Goal: Task Accomplishment & Management: Complete application form

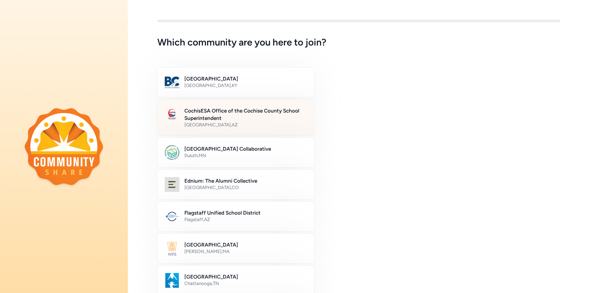
click at [221, 113] on h2 "CochisESA Office of the Cochise County School Superintendent" at bounding box center [245, 114] width 122 height 15
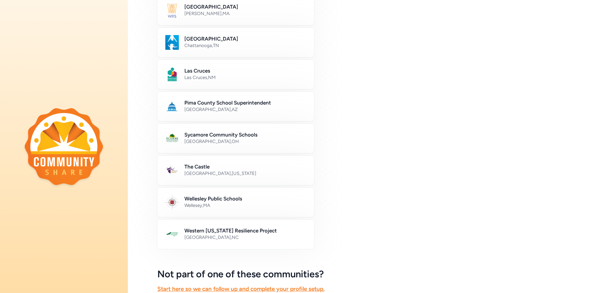
scroll to position [299, 0]
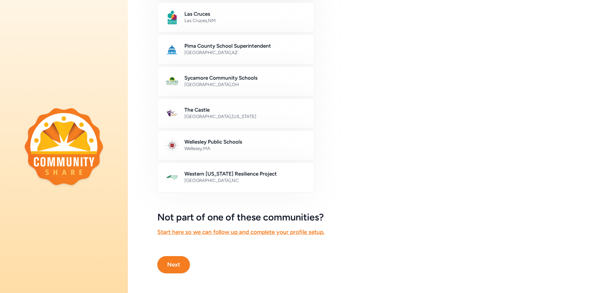
click at [165, 259] on button "Next" at bounding box center [173, 264] width 33 height 17
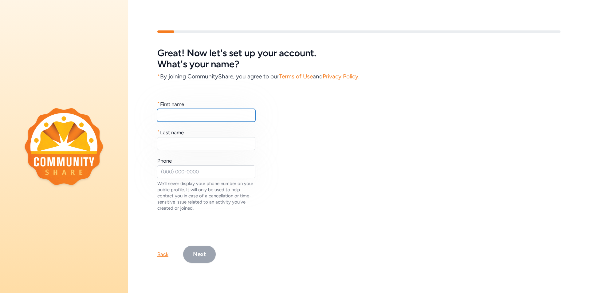
click at [183, 113] on input "text" at bounding box center [206, 115] width 98 height 13
type input "Brenda"
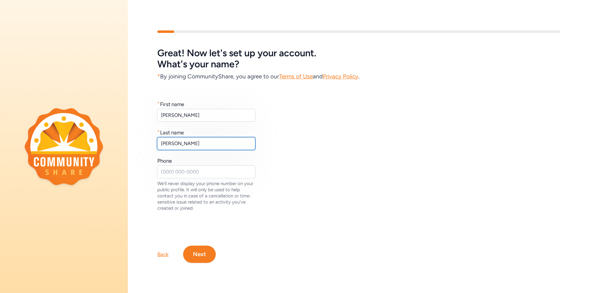
type input "Kurtz"
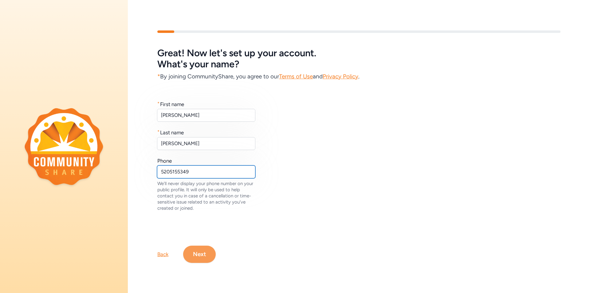
type input "5205155349"
click at [204, 251] on button "Next" at bounding box center [199, 254] width 33 height 17
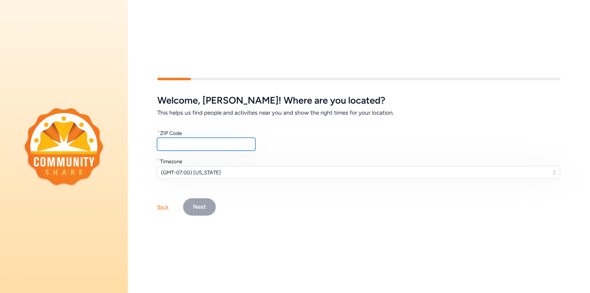
click at [178, 145] on input "text" at bounding box center [206, 144] width 98 height 13
type input "85635"
click at [203, 208] on button "Next" at bounding box center [199, 206] width 33 height 17
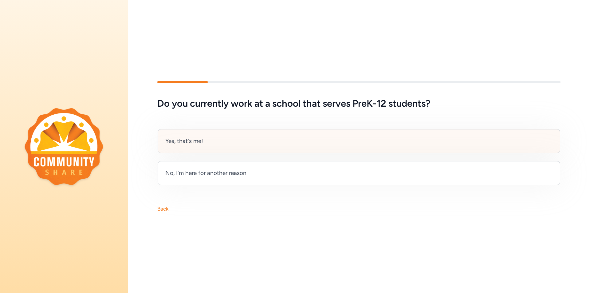
click at [184, 132] on div "Yes, that's me!" at bounding box center [359, 141] width 403 height 24
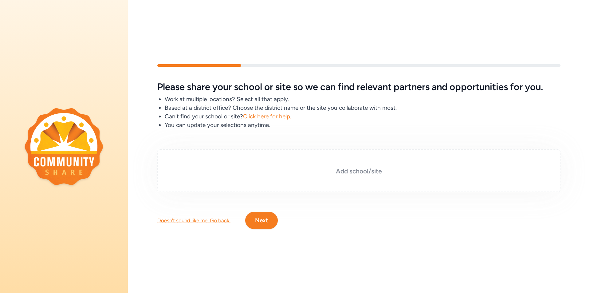
click at [348, 169] on h3 "Add school/site" at bounding box center [359, 171] width 373 height 9
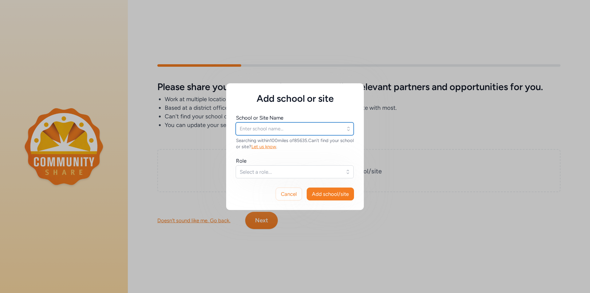
click at [258, 125] on input "text" at bounding box center [295, 128] width 118 height 13
type input "Cochise College"
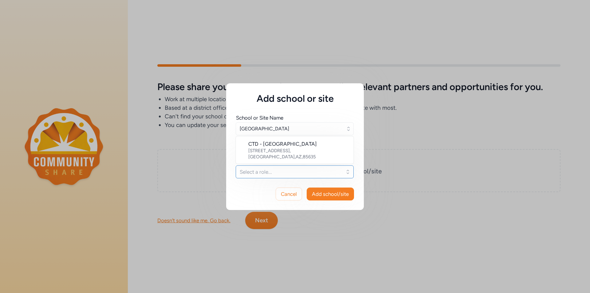
click at [269, 176] on button "Select a role..." at bounding box center [295, 171] width 118 height 13
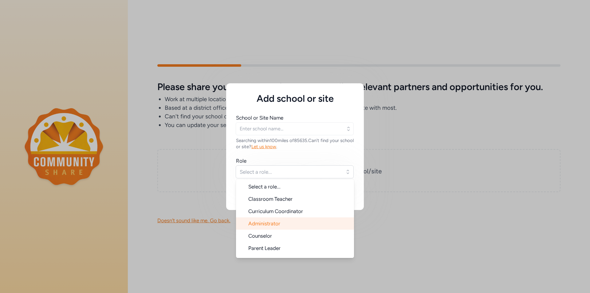
click at [274, 223] on span "Administrator" at bounding box center [264, 223] width 32 height 6
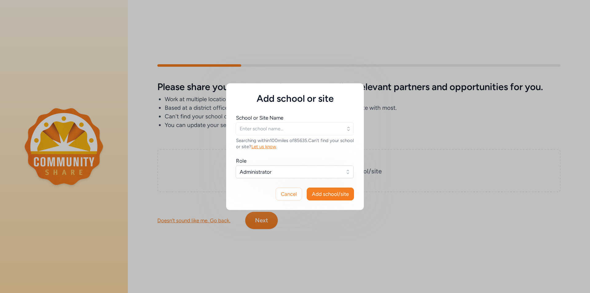
click at [267, 117] on div "School or Site Name" at bounding box center [259, 117] width 47 height 7
click at [265, 128] on input "text" at bounding box center [295, 128] width 118 height 13
drag, startPoint x: 342, startPoint y: 128, endPoint x: 345, endPoint y: 129, distance: 3.1
click at [345, 129] on input "text" at bounding box center [295, 128] width 118 height 13
click at [350, 130] on icon "button" at bounding box center [349, 129] width 6 height 6
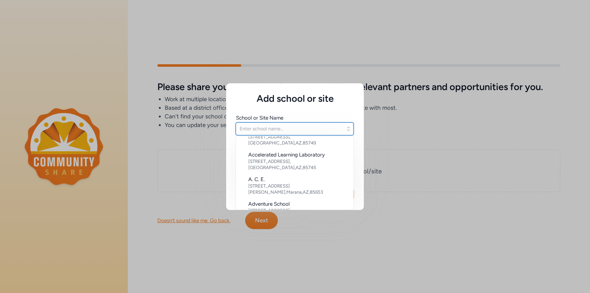
scroll to position [318, 0]
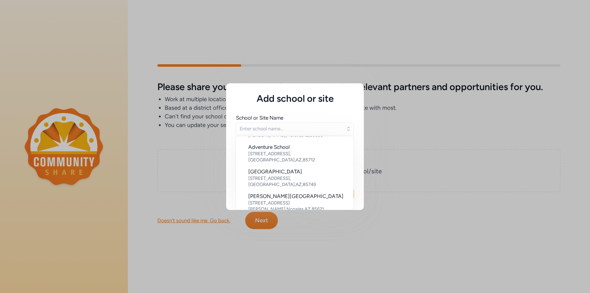
click at [333, 119] on span "School or Site Name" at bounding box center [295, 117] width 118 height 7
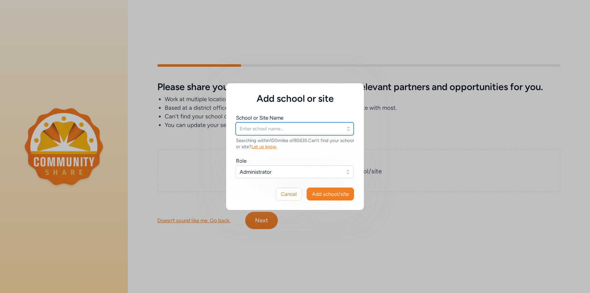
click at [289, 128] on input "text" at bounding box center [295, 128] width 118 height 13
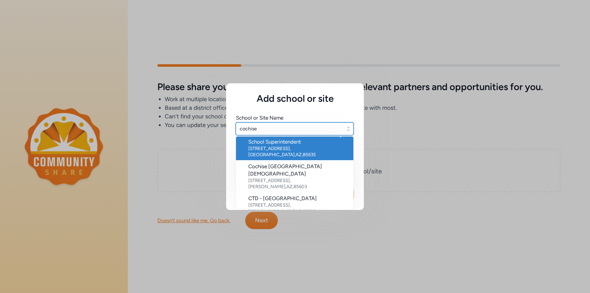
scroll to position [35, 0]
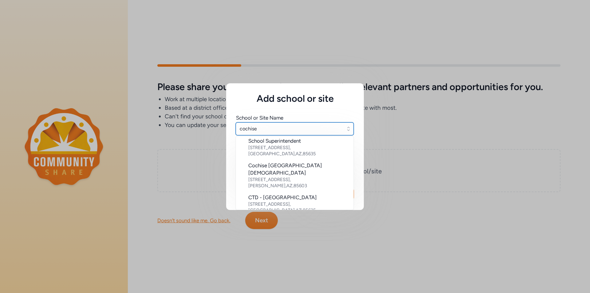
type input "cochise"
click at [294, 113] on div "School or Site Name cochise Cochise Elementary School 5025 N Bowie , Cochise , …" at bounding box center [295, 141] width 138 height 74
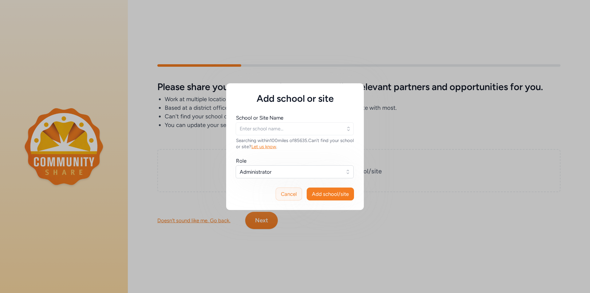
click at [282, 198] on button "Cancel" at bounding box center [289, 194] width 26 height 13
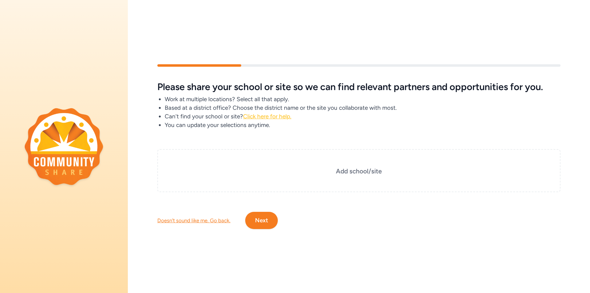
click at [270, 113] on span "Click here for help." at bounding box center [267, 116] width 48 height 7
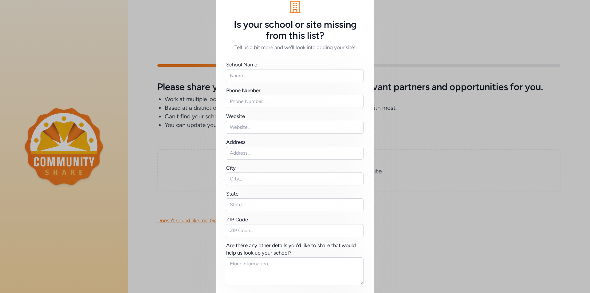
scroll to position [31, 0]
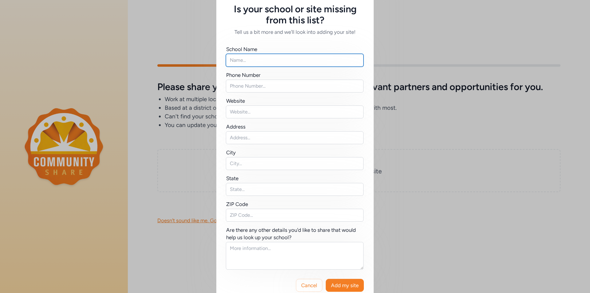
click at [255, 59] on input "text" at bounding box center [295, 60] width 138 height 13
type input "Cochise Community College"
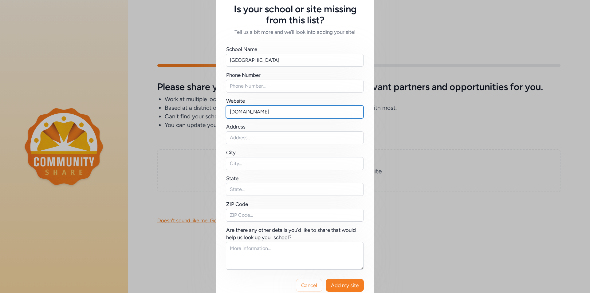
type input "www.cochise.edu"
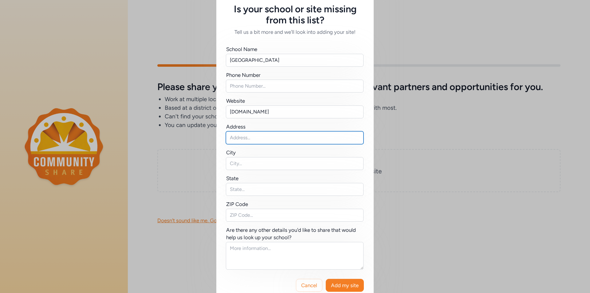
paste input "901 North Colombo Avenue"
type input "901 North Colombo Avenue"
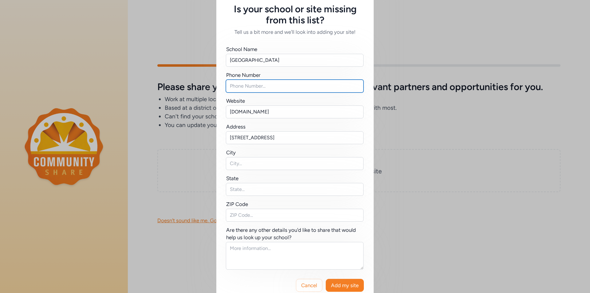
type input "5204567383"
type input "Sierra Vista"
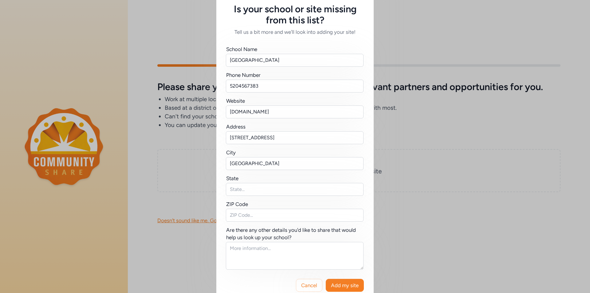
type input "Arizona"
type input "85635"
click at [263, 83] on input "5204567383" at bounding box center [295, 86] width 138 height 13
drag, startPoint x: 263, startPoint y: 85, endPoint x: 131, endPoint y: 74, distance: 133.0
click at [131, 74] on div "Is your school or site missing from this list? Tell us a bit more and we'll loo…" at bounding box center [295, 137] width 590 height 337
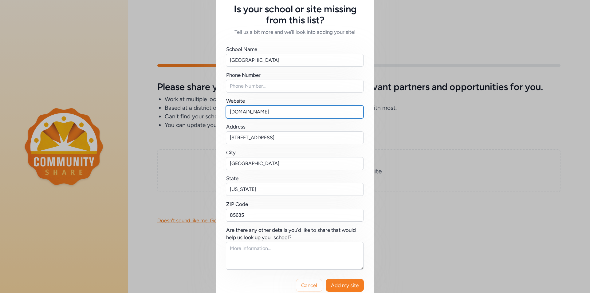
click at [298, 112] on input "www.cochise.edu" at bounding box center [295, 111] width 138 height 13
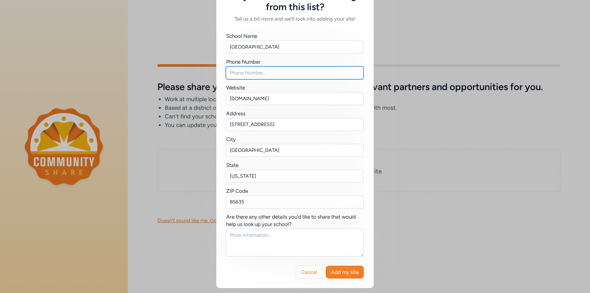
click at [251, 74] on input "text" at bounding box center [295, 72] width 138 height 13
paste input "tel:+(800) 966-7943"
click at [238, 72] on input "tel:+(800) 966-7943" at bounding box center [295, 72] width 138 height 13
type input "(800) 966-7943"
click at [350, 274] on span "Add my site" at bounding box center [345, 271] width 28 height 7
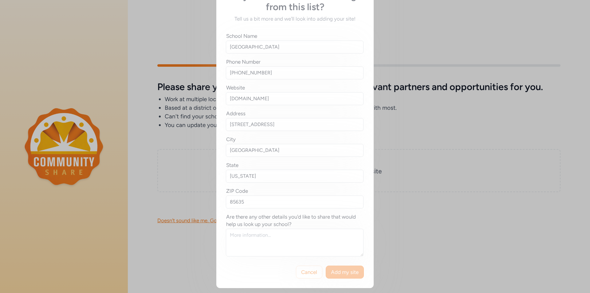
scroll to position [0, 0]
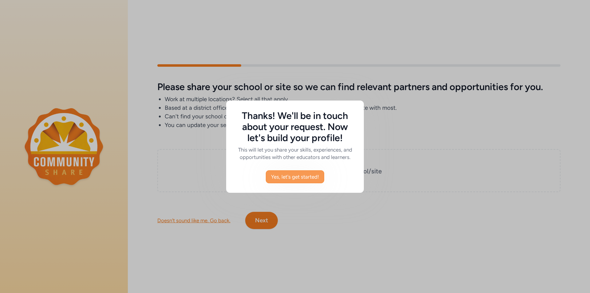
click at [282, 179] on span "Yes, let's get started!" at bounding box center [295, 176] width 48 height 7
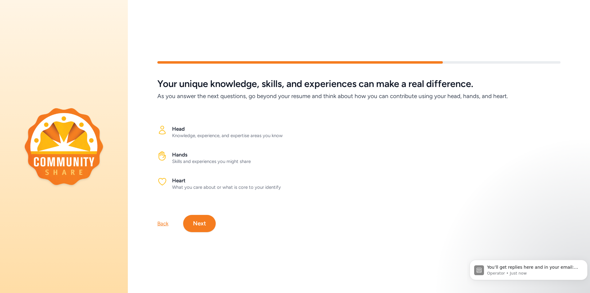
click at [203, 220] on button "Next" at bounding box center [199, 223] width 33 height 17
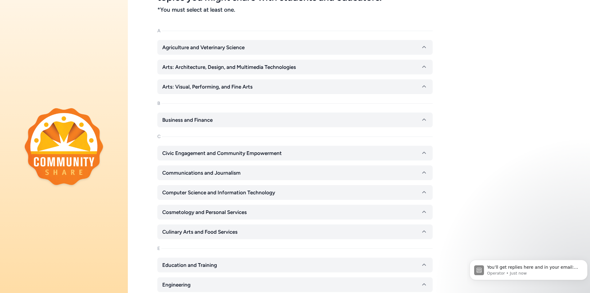
scroll to position [154, 0]
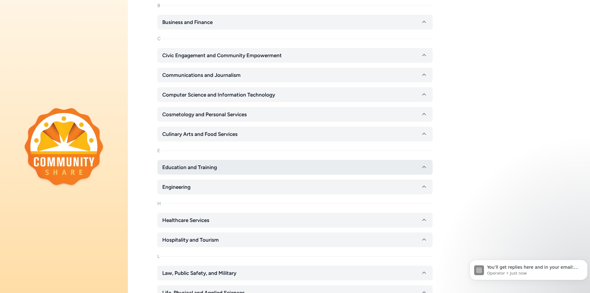
click at [424, 168] on icon "button" at bounding box center [424, 167] width 7 height 7
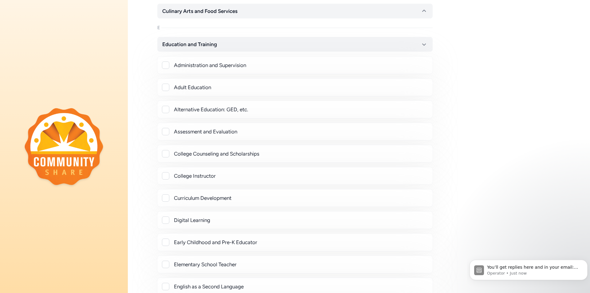
scroll to position [307, 0]
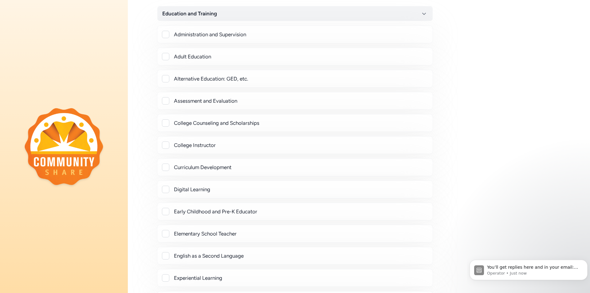
click at [165, 121] on div at bounding box center [165, 122] width 7 height 7
checkbox input "true"
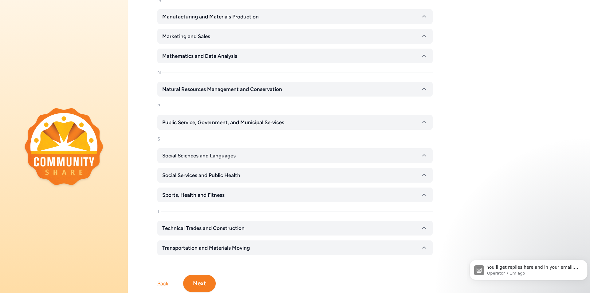
scroll to position [1038, 0]
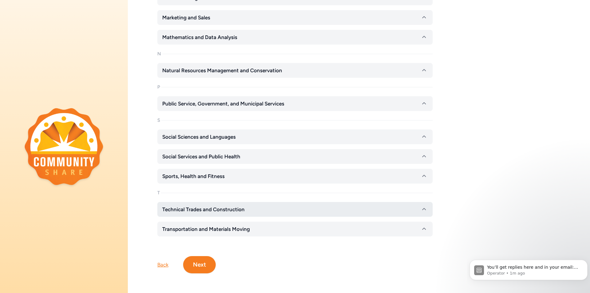
click at [231, 206] on span "Technical Trades and Construction" at bounding box center [203, 209] width 82 height 7
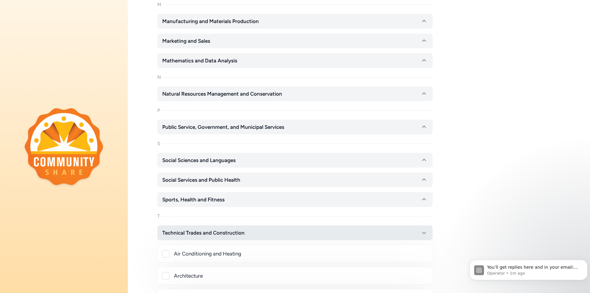
scroll to position [1007, 0]
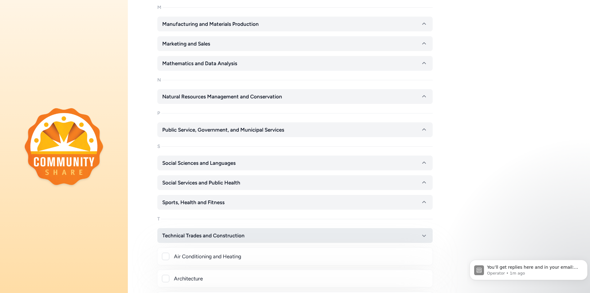
click at [230, 239] on button "Technical Trades and Construction" at bounding box center [294, 235] width 275 height 15
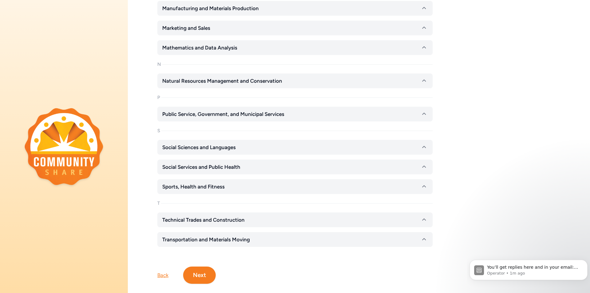
scroll to position [1038, 0]
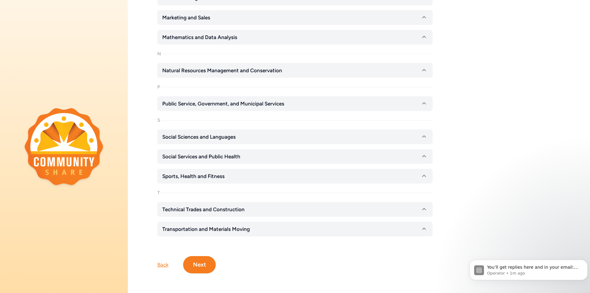
click at [207, 259] on button "Next" at bounding box center [199, 264] width 33 height 17
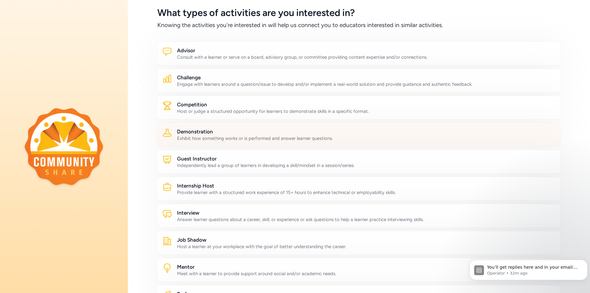
scroll to position [14, 0]
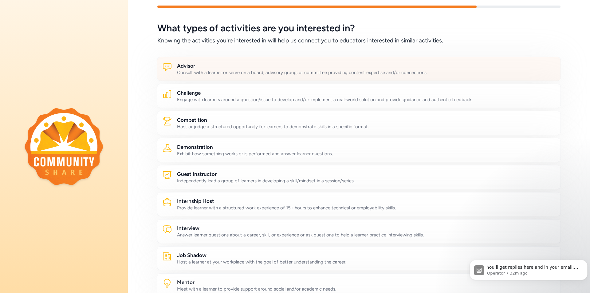
click at [259, 71] on div "Consult with a learner or serve on a board, advisory group, or committee provid…" at bounding box center [366, 72] width 379 height 6
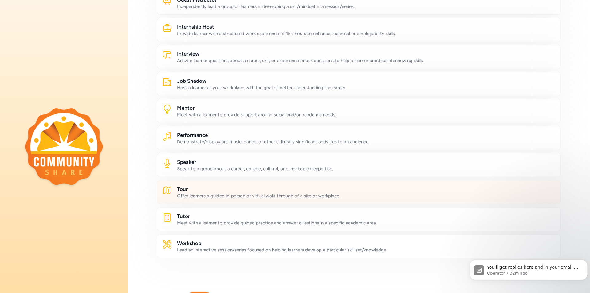
scroll to position [199, 0]
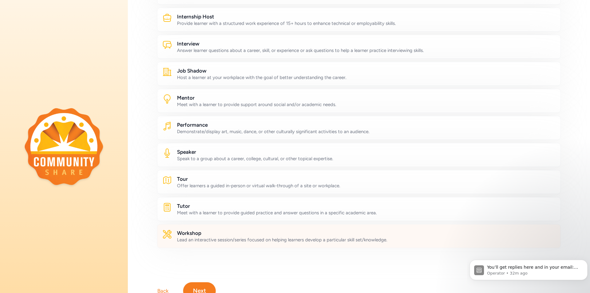
click at [218, 236] on h2 "Workshop" at bounding box center [366, 232] width 379 height 7
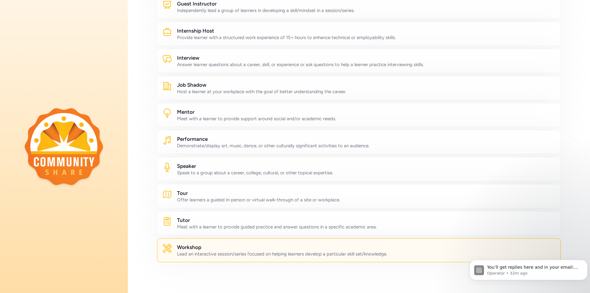
scroll to position [229, 0]
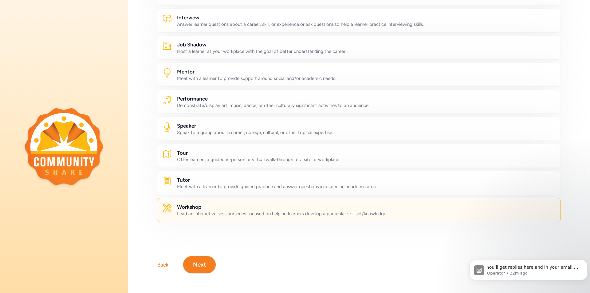
click at [205, 264] on button "Next" at bounding box center [199, 264] width 33 height 17
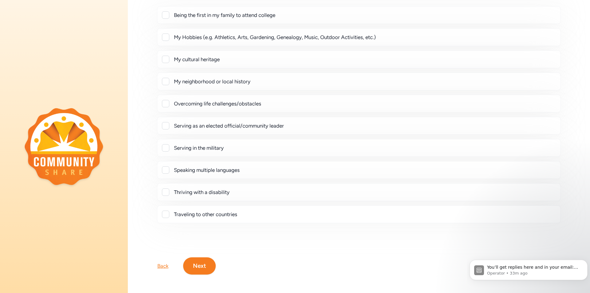
scroll to position [61, 0]
click at [199, 264] on button "Next" at bounding box center [199, 264] width 33 height 17
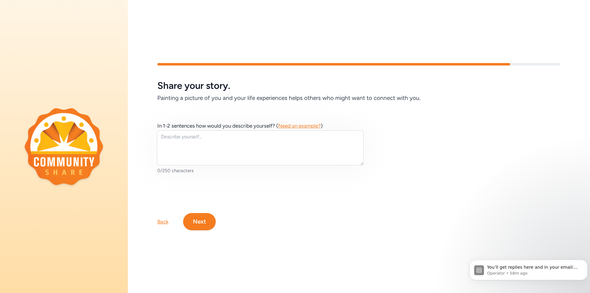
click at [164, 218] on div "Back" at bounding box center [162, 221] width 11 height 7
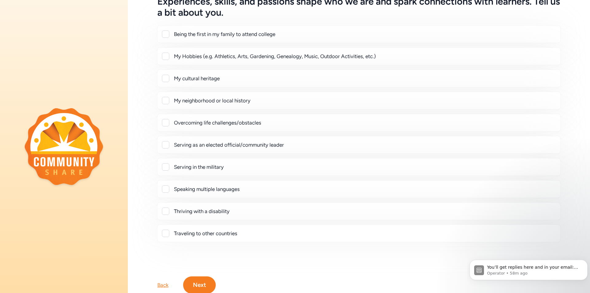
scroll to position [66, 0]
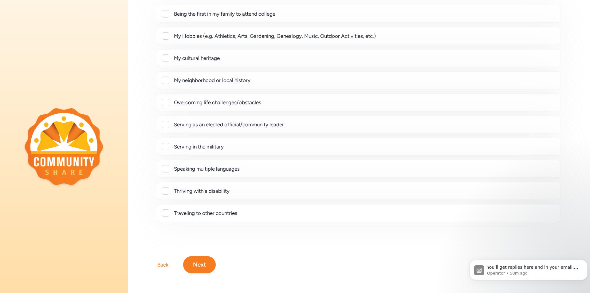
click at [165, 261] on div "Back" at bounding box center [162, 264] width 11 height 7
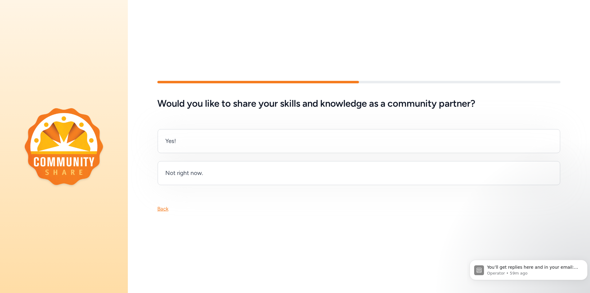
click at [155, 207] on div "Back" at bounding box center [359, 198] width 462 height 27
click at [158, 206] on div "Back" at bounding box center [162, 208] width 11 height 7
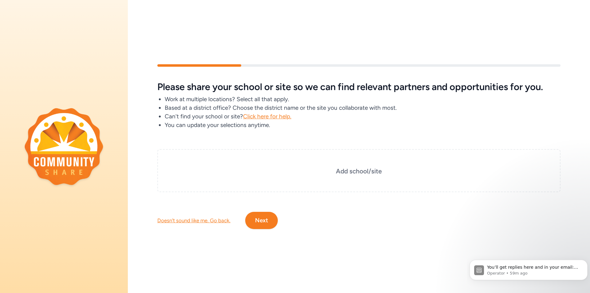
click at [186, 217] on div "Doesn't sound like me. Go back." at bounding box center [193, 220] width 73 height 7
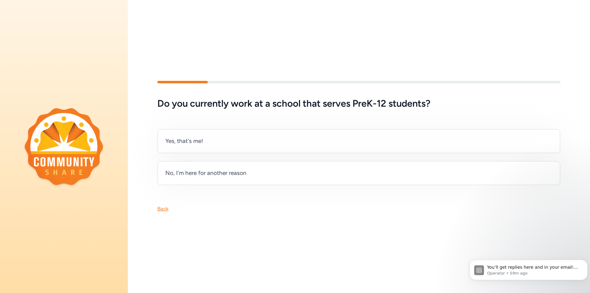
click at [163, 207] on div "Back" at bounding box center [162, 208] width 11 height 7
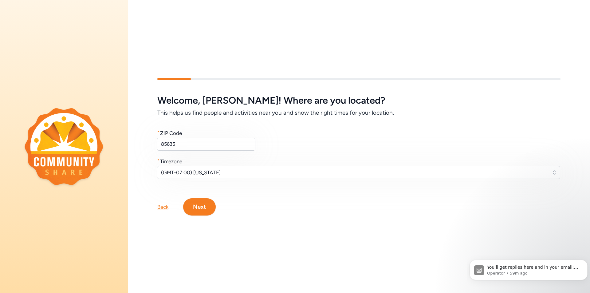
click at [156, 200] on div "Back Next" at bounding box center [359, 197] width 462 height 37
click at [166, 208] on div "Back Next" at bounding box center [359, 197] width 462 height 37
click at [161, 203] on div "Back" at bounding box center [162, 206] width 11 height 7
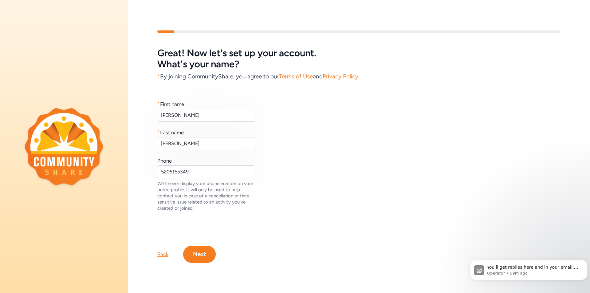
click at [162, 251] on div "Back" at bounding box center [162, 254] width 11 height 7
